Goal: Task Accomplishment & Management: Manage account settings

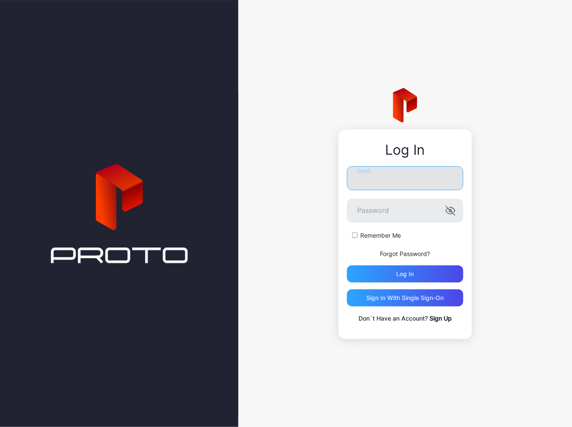
click at [370, 185] on input "Email" at bounding box center [405, 178] width 116 height 24
click at [378, 178] on input "**********" at bounding box center [405, 178] width 116 height 24
type input "**********"
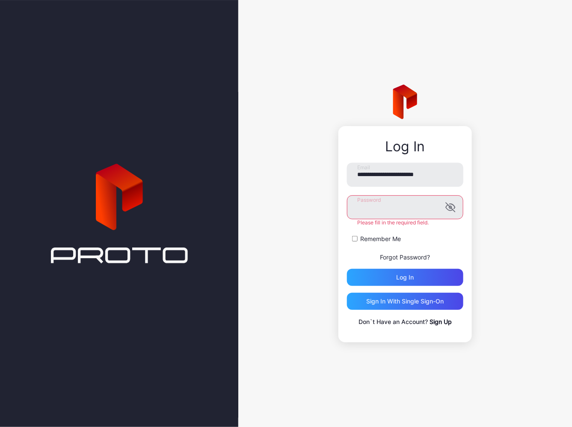
click at [361, 238] on label "Remember Me" at bounding box center [380, 239] width 41 height 9
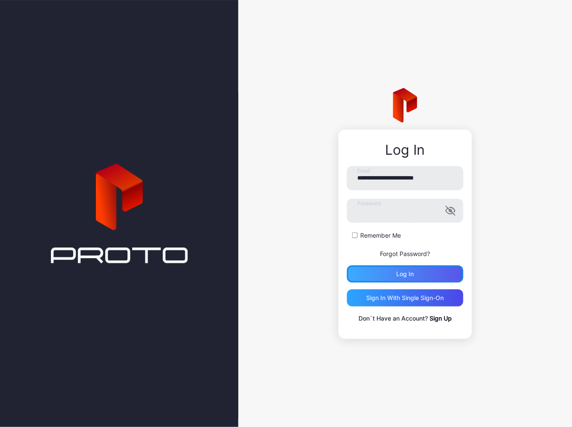
click at [380, 275] on div "Log in" at bounding box center [405, 274] width 116 height 17
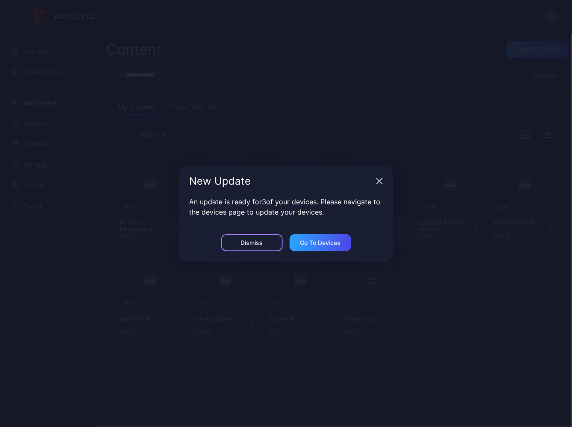
click at [242, 243] on div "Dismiss" at bounding box center [252, 243] width 22 height 7
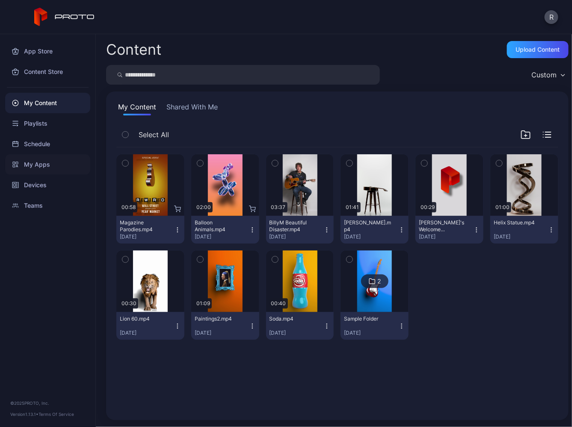
click at [35, 163] on div "My Apps" at bounding box center [47, 164] width 85 height 21
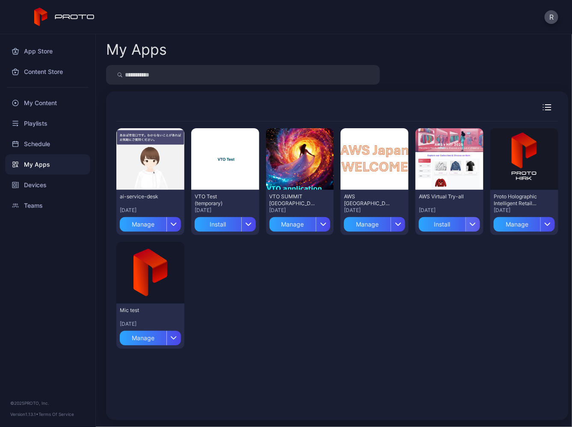
click at [465, 222] on div "button" at bounding box center [472, 224] width 15 height 15
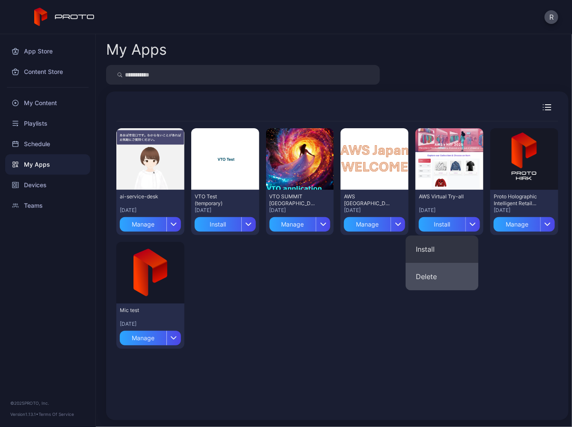
click at [433, 277] on button "Delete" at bounding box center [442, 276] width 73 height 27
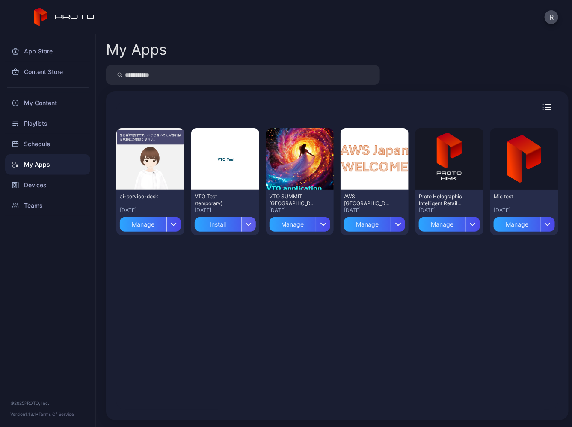
click at [247, 223] on icon "button" at bounding box center [248, 224] width 5 height 3
click at [297, 284] on div "Preview ai-service-desk [DATE] Manage Preview VTO Test (temporary) [DATE] Insta…" at bounding box center [337, 266] width 442 height 289
